Goal: Task Accomplishment & Management: Complete application form

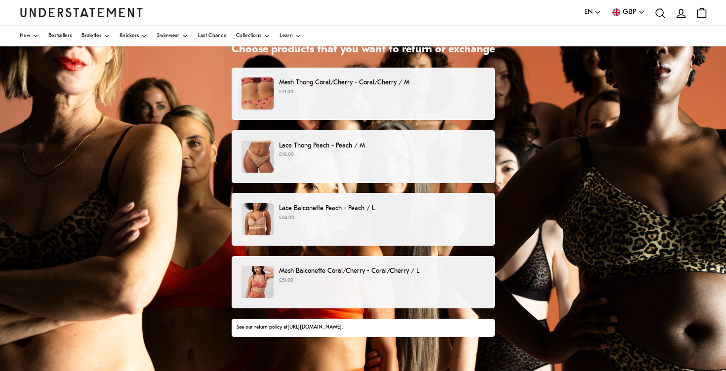
scroll to position [91, 0]
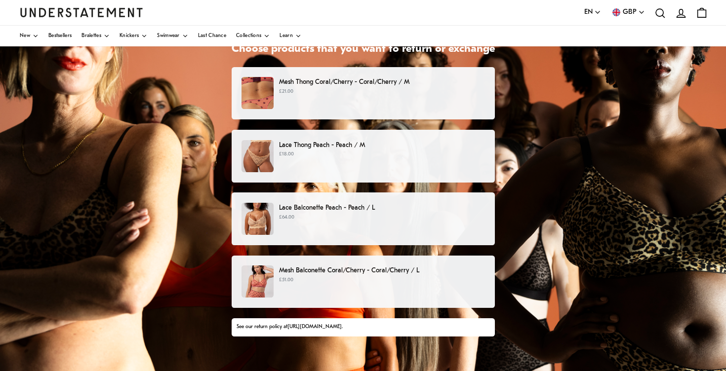
click at [443, 156] on p "£18.00" at bounding box center [382, 155] width 206 height 8
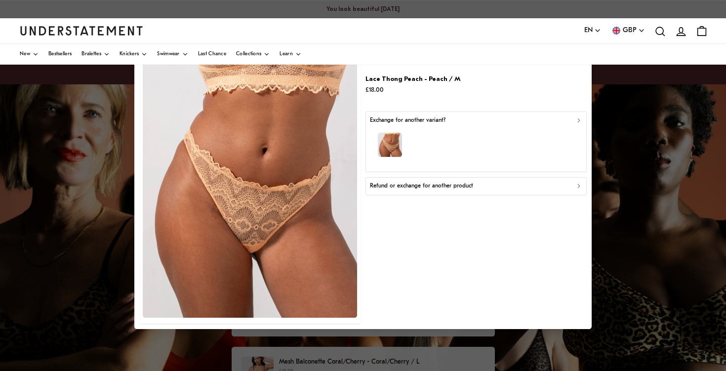
click at [478, 193] on button "Refund or exchange for another product" at bounding box center [476, 186] width 221 height 18
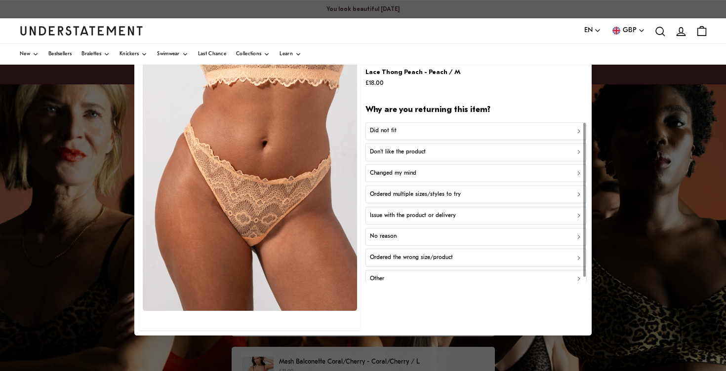
click at [447, 172] on div "Changed my mind" at bounding box center [476, 173] width 212 height 9
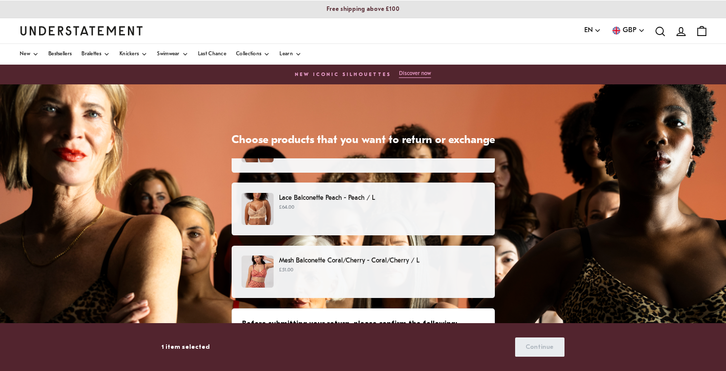
scroll to position [96, 0]
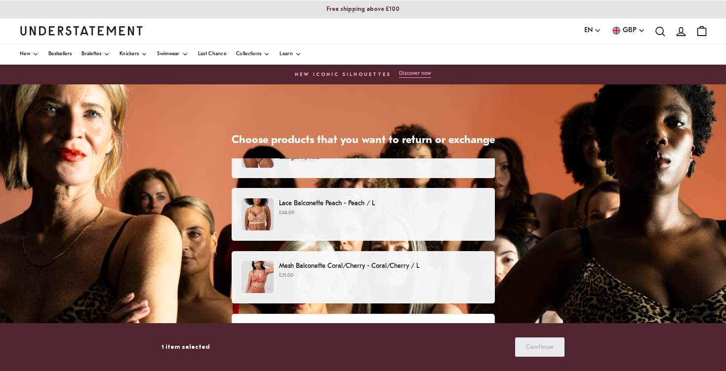
click at [408, 219] on div "Lace Balconette Peach - Peach / L £64.00" at bounding box center [363, 215] width 243 height 32
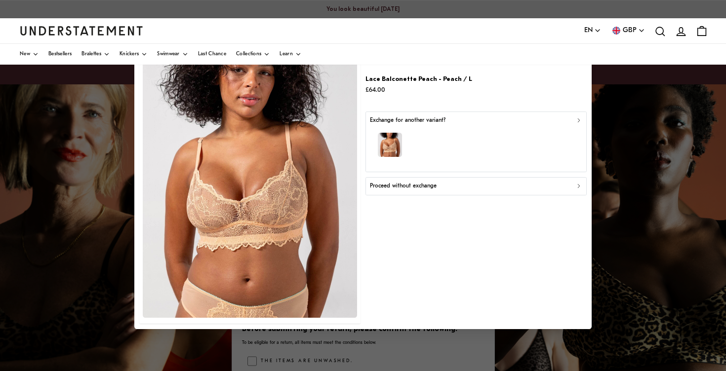
click at [437, 189] on div "Proceed without exchange" at bounding box center [476, 186] width 212 height 9
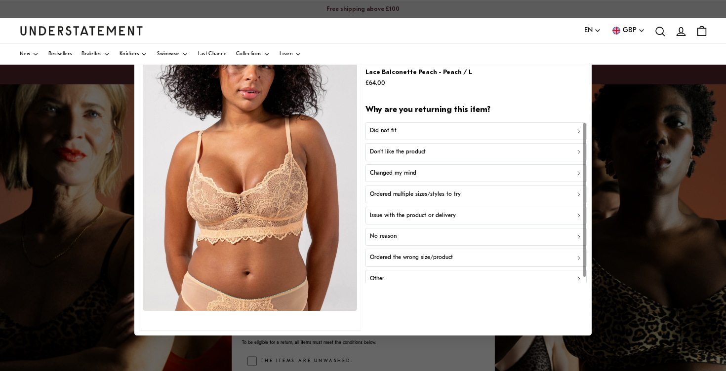
click at [434, 175] on div "Changed my mind" at bounding box center [476, 173] width 212 height 9
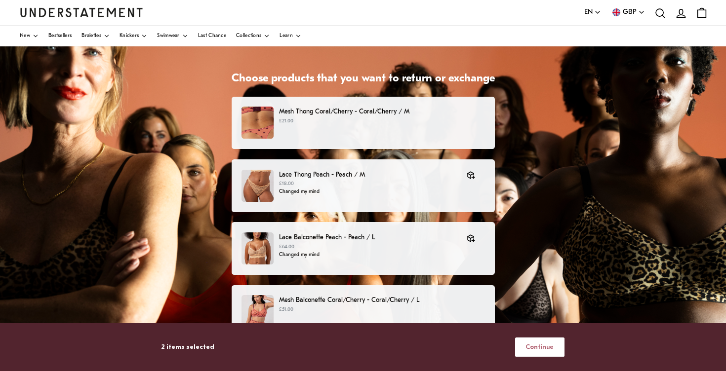
scroll to position [82, 0]
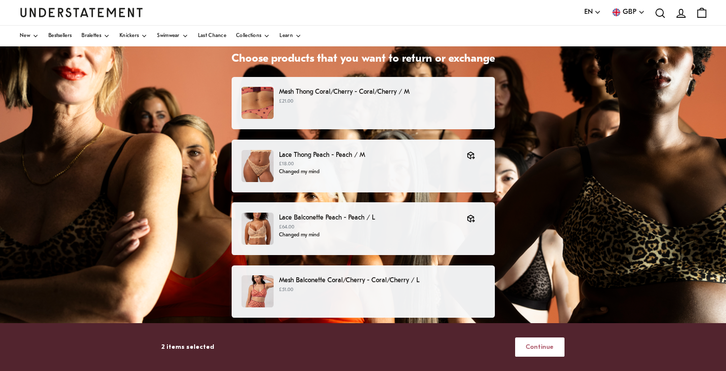
click at [538, 348] on span "Continue" at bounding box center [540, 347] width 28 height 18
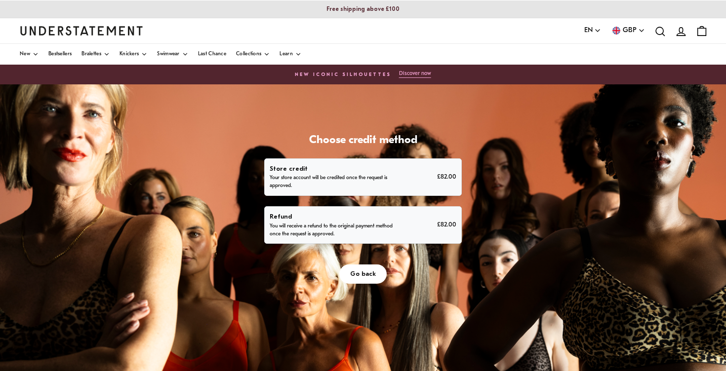
click at [380, 218] on p "Refund" at bounding box center [333, 217] width 126 height 10
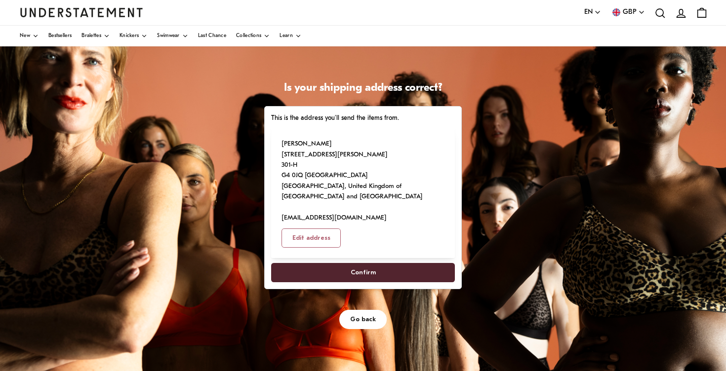
scroll to position [62, 0]
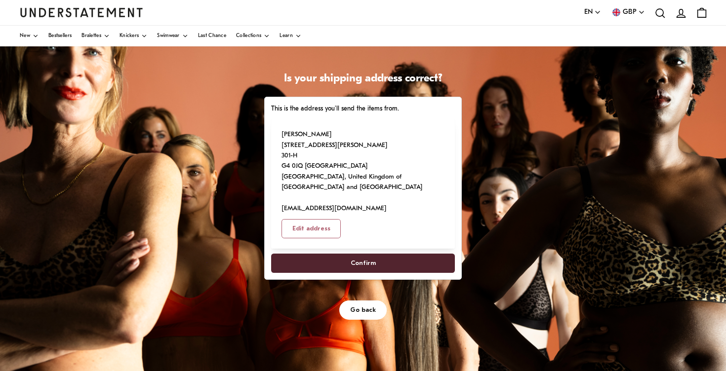
click at [353, 262] on span "Confirm" at bounding box center [363, 263] width 25 height 18
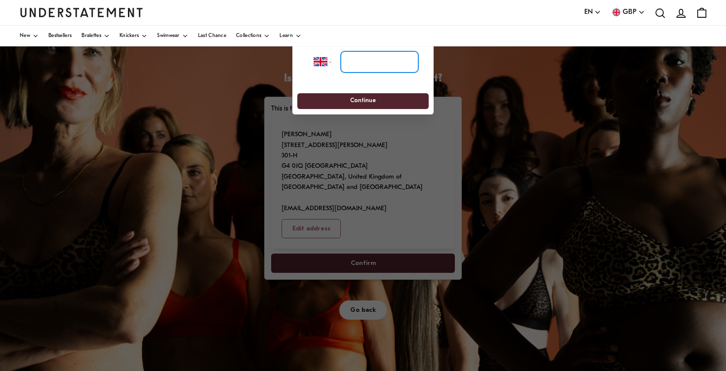
click at [364, 55] on input "tel" at bounding box center [380, 62] width 78 height 22
click at [324, 63] on select "**********" at bounding box center [326, 62] width 25 height 22
select select "**"
click at [314, 51] on select "**********" at bounding box center [326, 62] width 25 height 22
type input "**********"
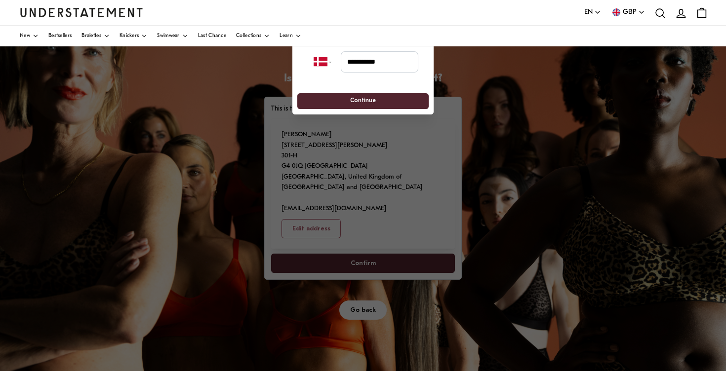
click at [388, 100] on span "Continue" at bounding box center [362, 100] width 113 height 15
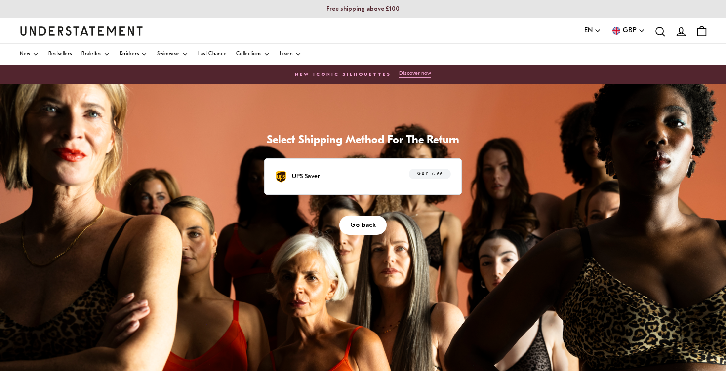
click at [361, 171] on div "UPS Saver GBP 7.99" at bounding box center [363, 176] width 176 height 15
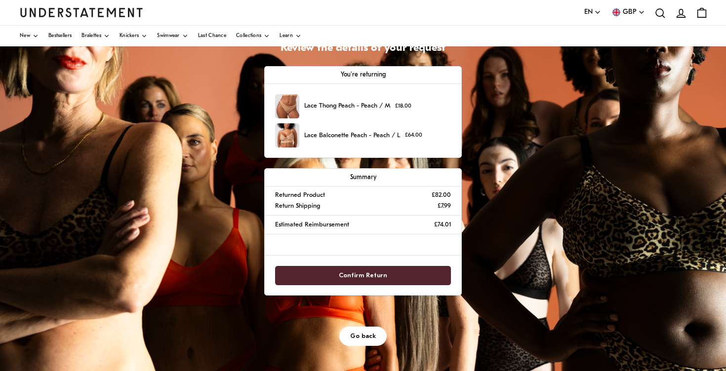
scroll to position [97, 0]
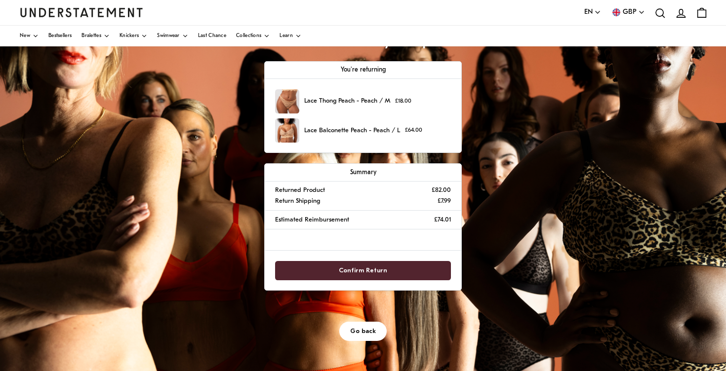
click at [396, 273] on span "Confirm Return" at bounding box center [363, 271] width 155 height 18
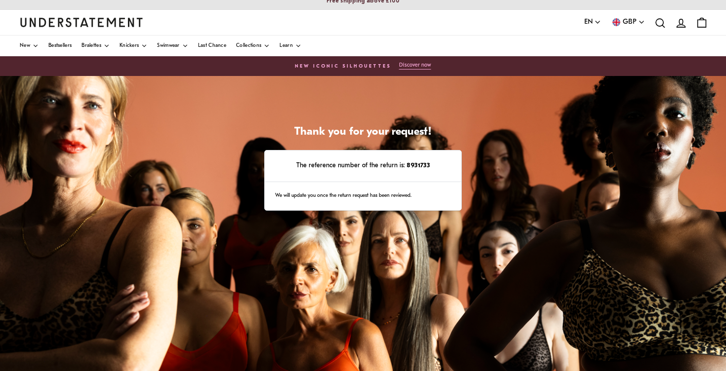
scroll to position [5, 0]
